Goal: Task Accomplishment & Management: Complete application form

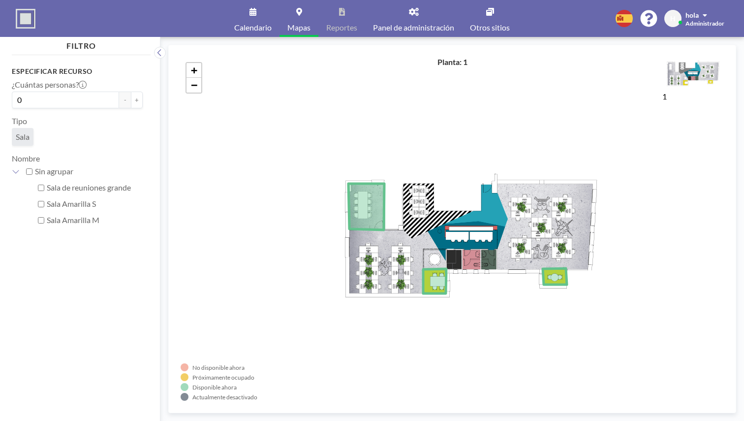
click at [577, 85] on div "+ −" at bounding box center [452, 228] width 543 height 343
click at [413, 17] on link "Panel de administración" at bounding box center [413, 18] width 97 height 37
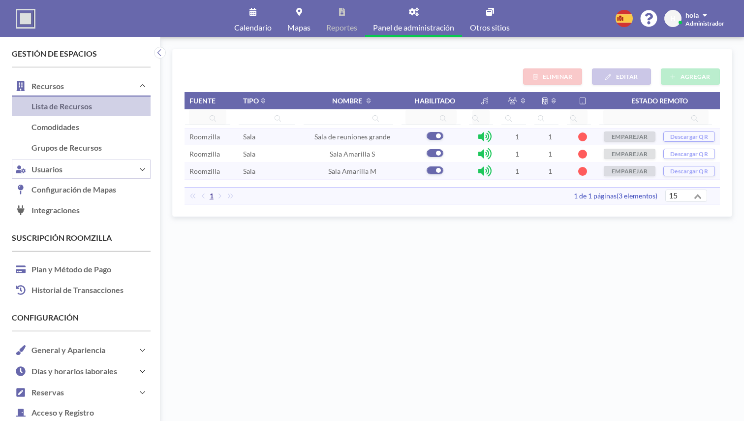
click at [50, 158] on button "Usuarios" at bounding box center [81, 168] width 139 height 21
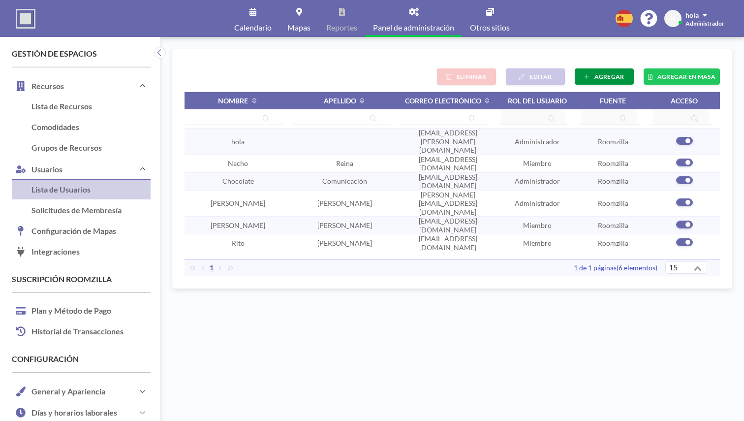
click at [629, 68] on button "AGREGAR" at bounding box center [604, 76] width 59 height 16
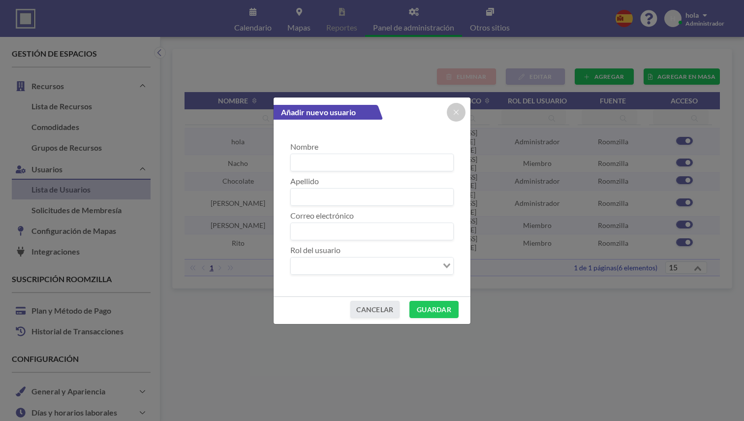
click at [327, 170] on input at bounding box center [372, 162] width 162 height 17
type input "[PERSON_NAME]"
click at [301, 201] on input at bounding box center [372, 196] width 162 height 17
type input "[PERSON_NAME]"
click at [304, 223] on input at bounding box center [372, 231] width 162 height 17
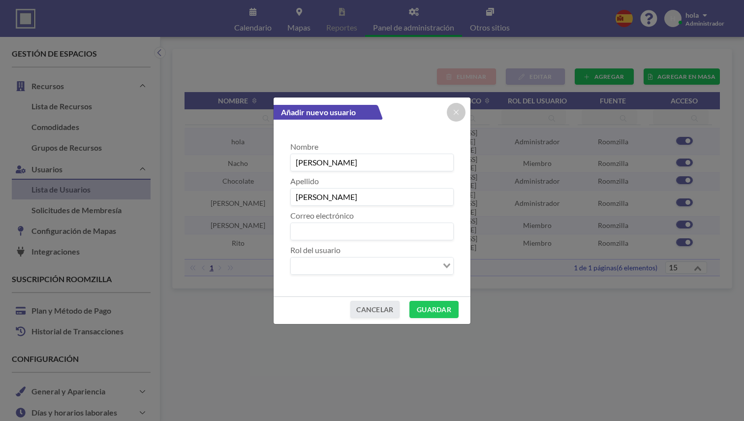
paste input "[PERSON_NAME][EMAIL_ADDRESS][DOMAIN_NAME]"
type input "[PERSON_NAME][EMAIL_ADDRESS][DOMAIN_NAME]"
click at [311, 259] on input "Search for option" at bounding box center [366, 265] width 149 height 13
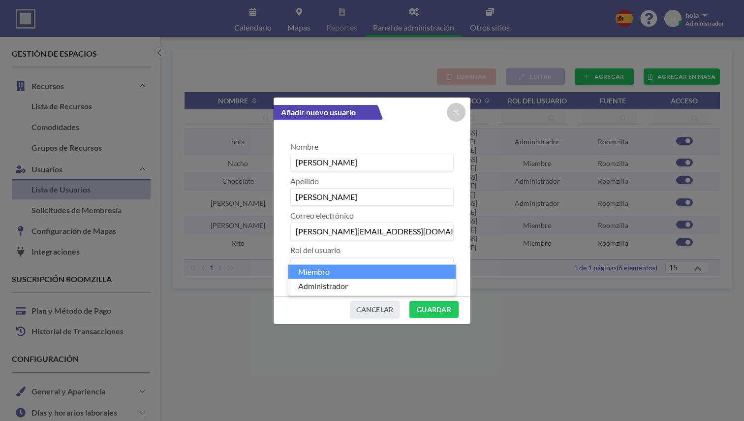
click at [306, 272] on li "Miembro" at bounding box center [372, 272] width 168 height 14
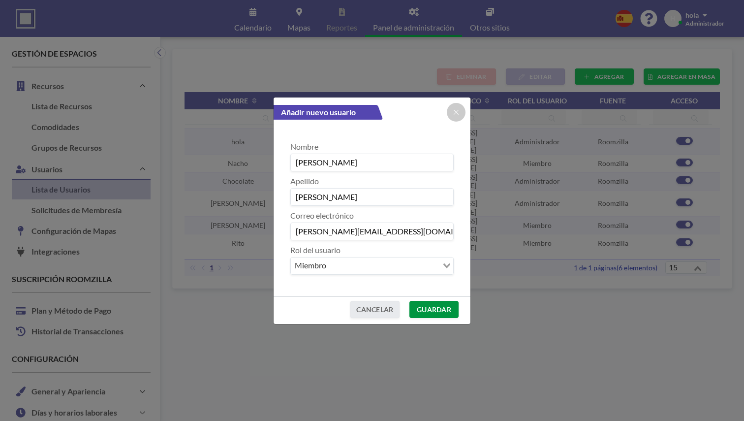
click at [446, 301] on button "GUARDAR" at bounding box center [433, 309] width 49 height 17
